Goal: Check status: Check status

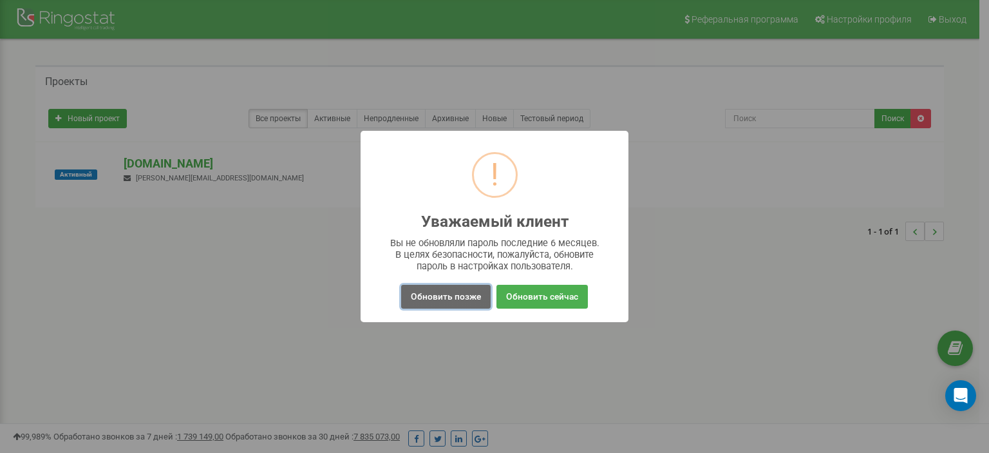
click at [470, 295] on button "Обновить позже" at bounding box center [445, 297] width 89 height 24
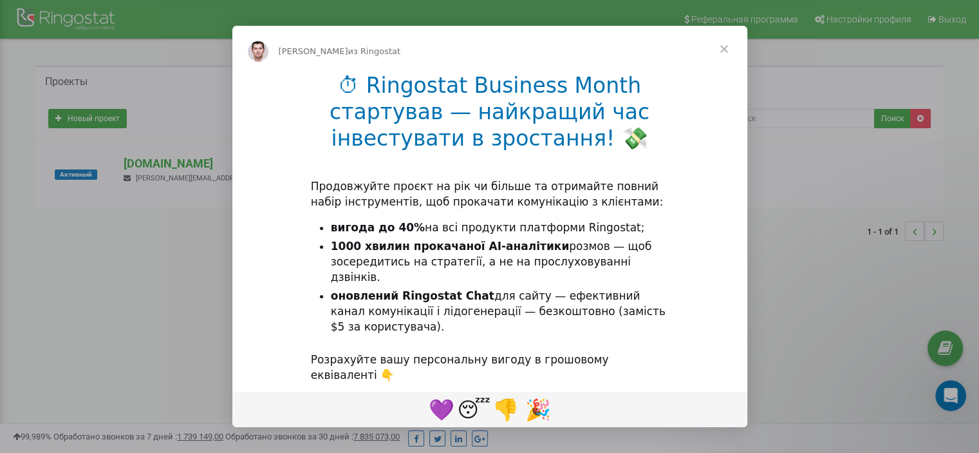
click at [726, 46] on span "Закрыть" at bounding box center [724, 49] width 46 height 46
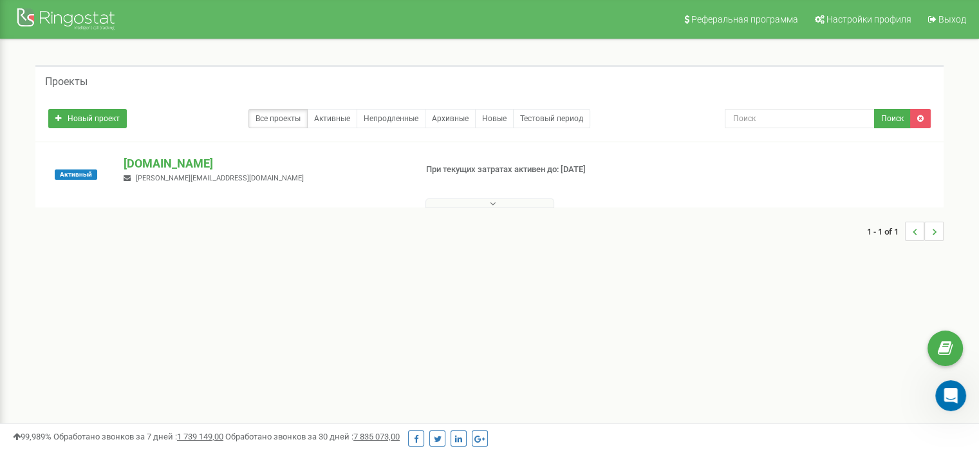
click at [285, 171] on div "[DOMAIN_NAME] [PERSON_NAME][EMAIL_ADDRESS][DOMAIN_NAME]" at bounding box center [264, 169] width 301 height 28
click at [250, 167] on p "[DOMAIN_NAME]" at bounding box center [264, 163] width 281 height 17
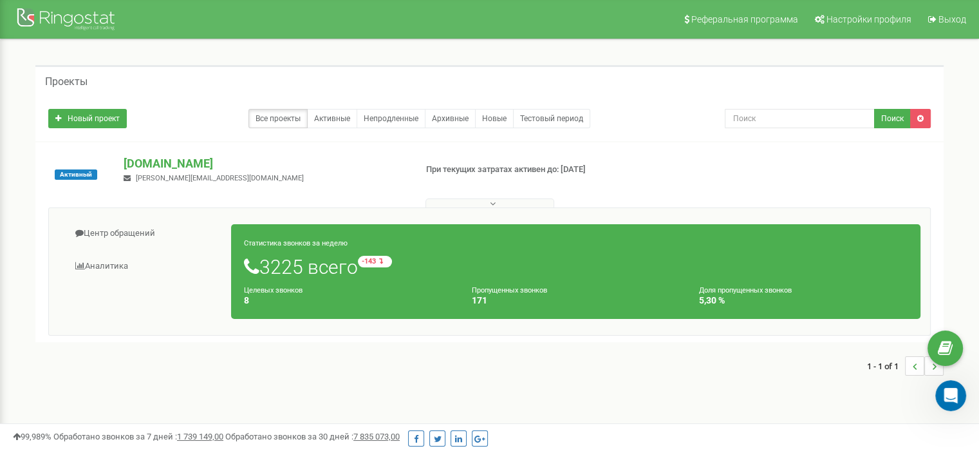
click at [439, 262] on h1 "3225 всего -143 относительно прошлой недели" at bounding box center [576, 267] width 664 height 22
click at [143, 235] on link "Центр обращений" at bounding box center [145, 234] width 173 height 32
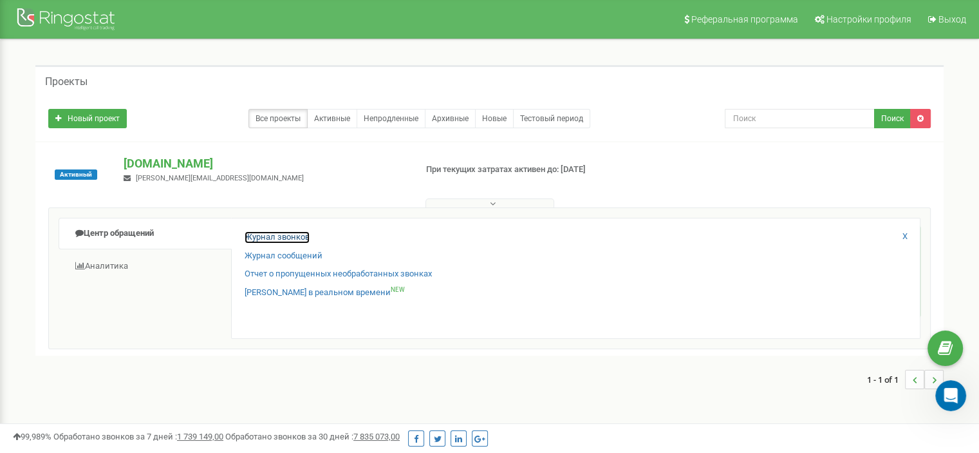
click at [272, 237] on link "Журнал звонков" at bounding box center [277, 237] width 65 height 12
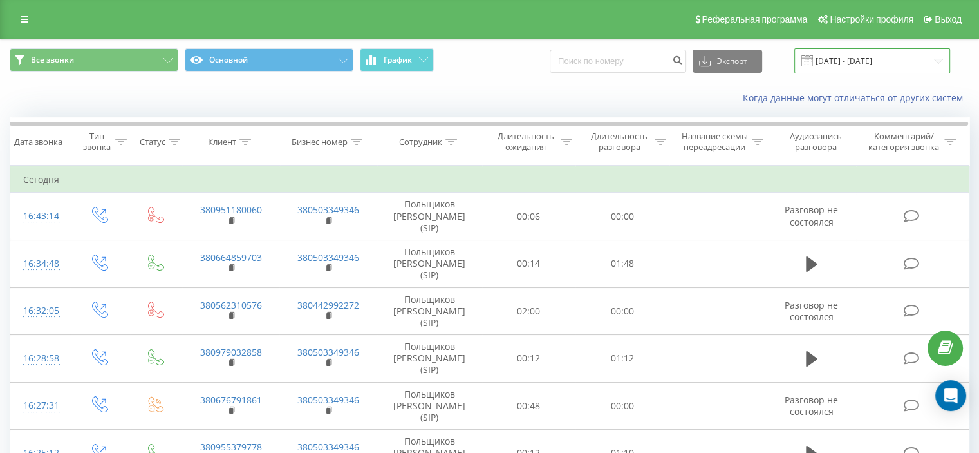
click at [832, 58] on input "19.08.2025 - 19.09.2025" at bounding box center [872, 60] width 156 height 25
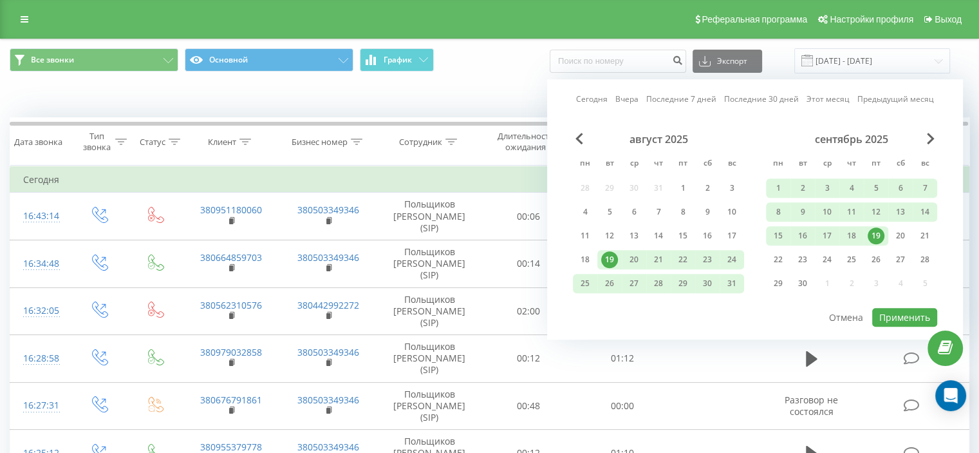
click at [876, 234] on div "19" at bounding box center [876, 235] width 17 height 17
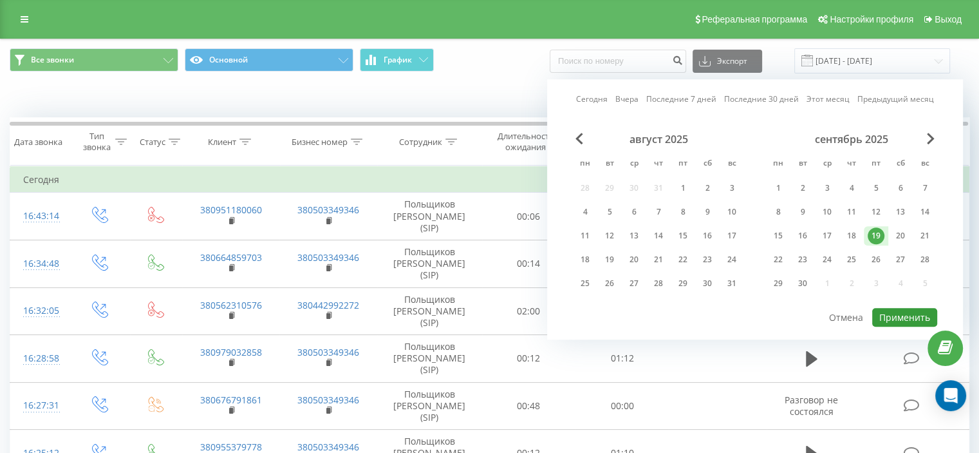
click at [906, 311] on button "Применить" at bounding box center [904, 317] width 65 height 19
type input "19.09.2025 - 19.09.2025"
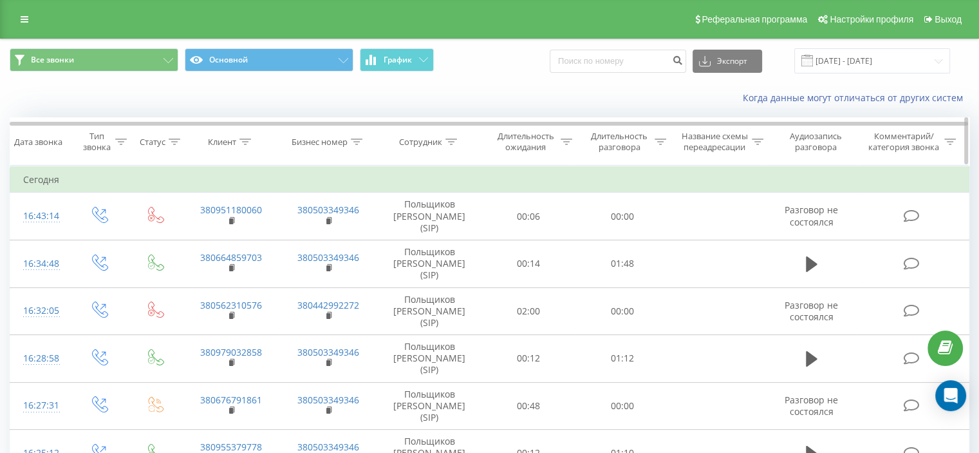
click at [171, 142] on icon at bounding box center [175, 141] width 12 height 6
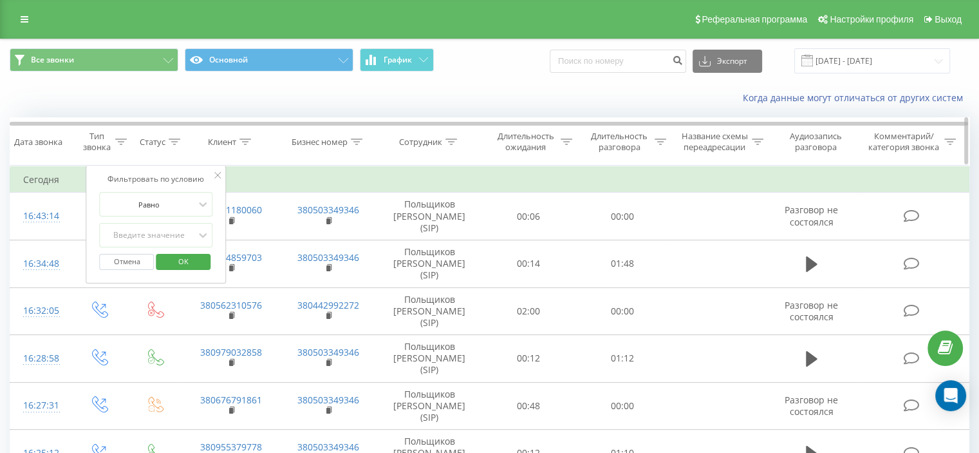
click at [171, 142] on icon at bounding box center [175, 141] width 12 height 6
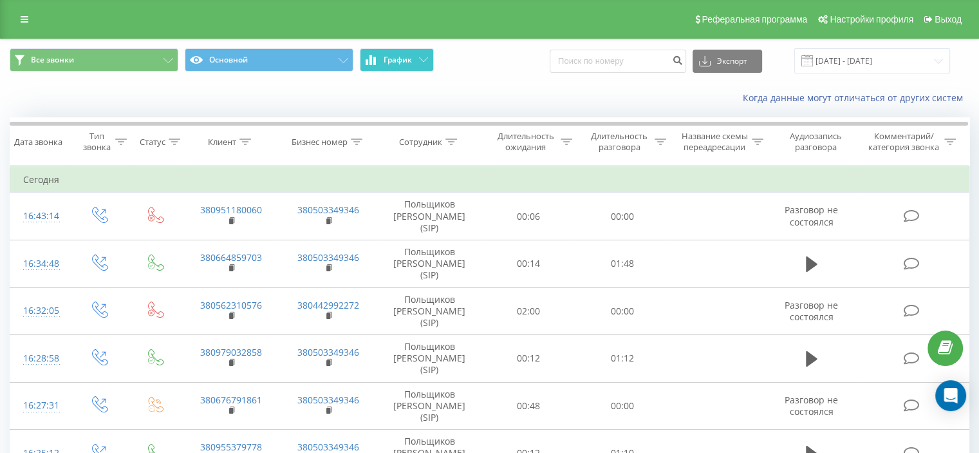
click at [396, 56] on span "График" at bounding box center [398, 59] width 28 height 9
